Goal: Task Accomplishment & Management: Use online tool/utility

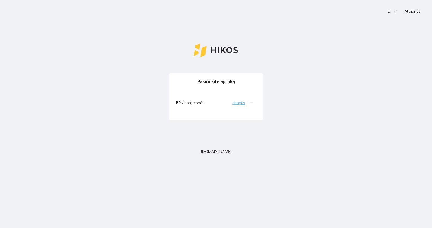
click at [242, 102] on link "Jungtis" at bounding box center [239, 102] width 13 height 5
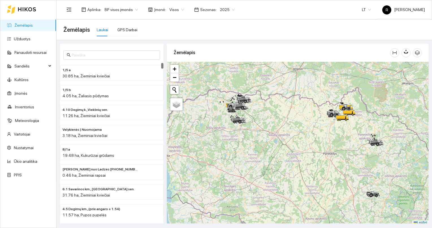
click at [181, 8] on div "Visos" at bounding box center [177, 9] width 22 height 9
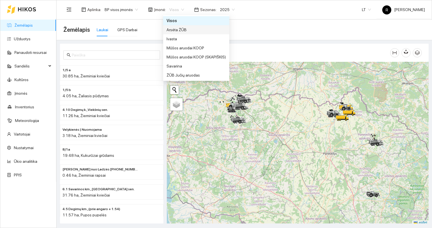
click at [179, 30] on div "Arsėta ŽŪB" at bounding box center [196, 30] width 59 height 6
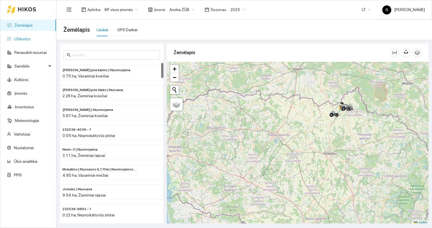
click at [21, 38] on link "Užduotys" at bounding box center [22, 39] width 17 height 5
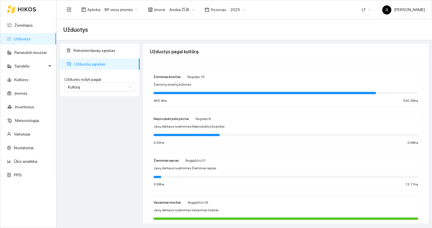
click at [175, 90] on div at bounding box center [286, 92] width 265 height 6
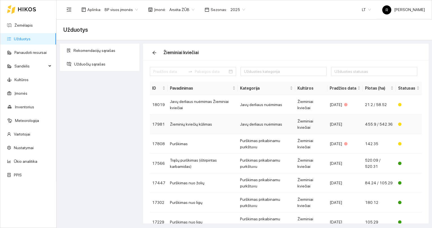
click at [199, 123] on td "Žieminių kviečių kūlimas" at bounding box center [203, 124] width 70 height 20
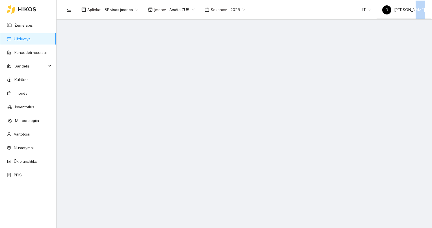
click at [199, 123] on main at bounding box center [245, 124] width 376 height 208
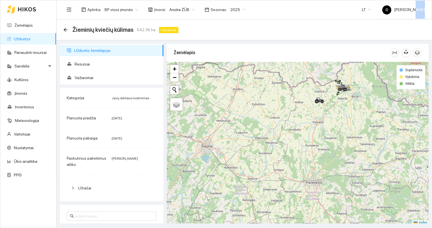
scroll to position [1, 0]
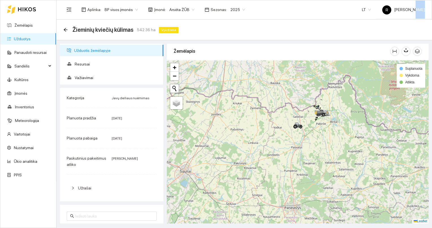
drag, startPoint x: 340, startPoint y: 112, endPoint x: 317, endPoint y: 139, distance: 35.8
click at [317, 139] on div at bounding box center [298, 141] width 262 height 163
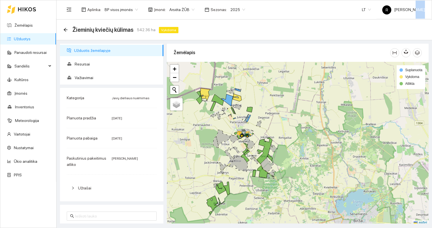
scroll to position [1, 0]
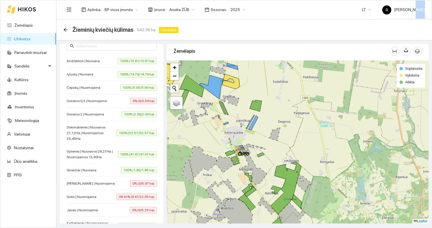
drag, startPoint x: 234, startPoint y: 115, endPoint x: 222, endPoint y: 135, distance: 22.6
click at [222, 134] on div at bounding box center [298, 141] width 262 height 163
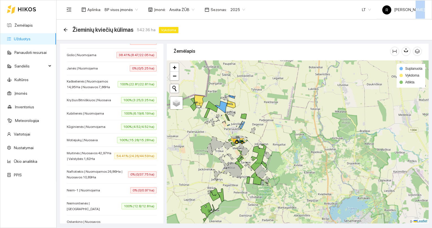
scroll to position [283, 0]
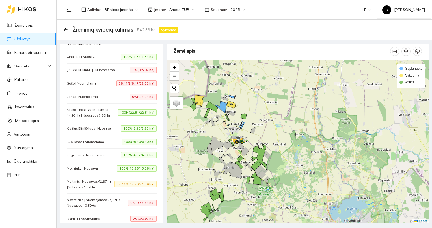
click at [137, 184] on span "54.41% (24.26/44.59 ha)" at bounding box center [135, 184] width 42 height 6
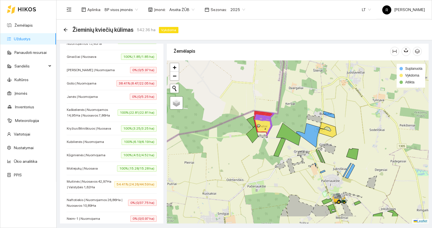
drag, startPoint x: 167, startPoint y: 203, endPoint x: 165, endPoint y: 179, distance: 23.6
click at [165, 179] on div "Užduotis žemėlapyje Resursai Važiavimai Kategorija Javų derliaus nuėmimas Planu…" at bounding box center [243, 131] width 376 height 183
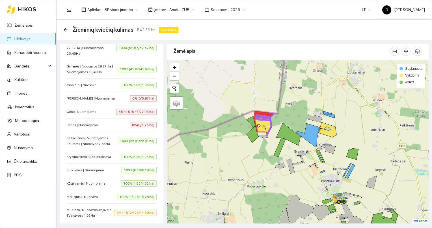
click at [140, 124] on span "0% (0/5.25 ha)" at bounding box center [143, 125] width 27 height 6
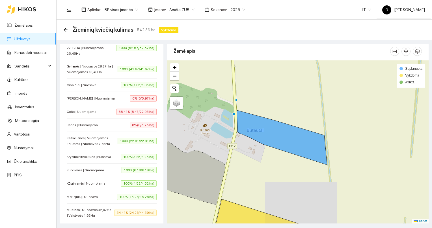
click at [131, 110] on span "38.41% (8.47/22.05 ha)" at bounding box center [137, 111] width 40 height 6
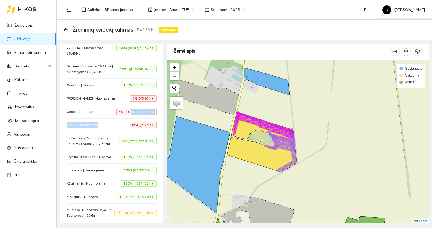
drag, startPoint x: 127, startPoint y: 104, endPoint x: 128, endPoint y: 122, distance: 18.1
click at [128, 122] on ul "Andželikos | Nuosava 100% (13.81/13.81 ha) Ąžuolų | Nuosava 100% (14.79/14.79 h…" at bounding box center [112, 225] width 90 height 512
drag, startPoint x: 128, startPoint y: 122, endPoint x: 112, endPoint y: 128, distance: 17.0
click at [112, 128] on li "Janės | Nuomojama 0% (0/5.25 ha)" at bounding box center [112, 124] width 90 height 13
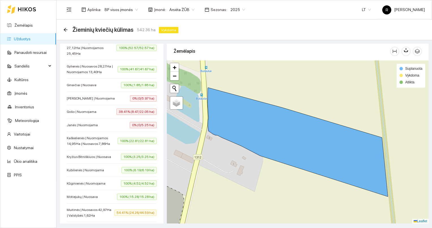
click at [137, 97] on span "0% (0/5.97 ha)" at bounding box center [143, 98] width 27 height 6
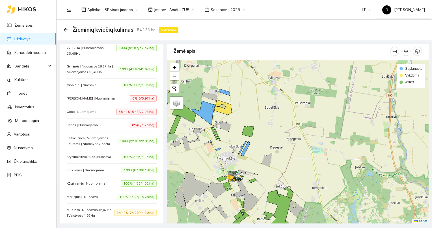
drag, startPoint x: 270, startPoint y: 190, endPoint x: 237, endPoint y: 164, distance: 41.3
click at [238, 165] on div at bounding box center [298, 141] width 262 height 163
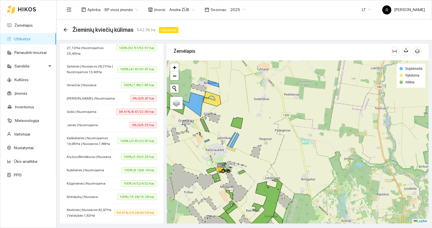
click at [25, 38] on link "Užduotys" at bounding box center [22, 39] width 17 height 5
